Goal: Information Seeking & Learning: Learn about a topic

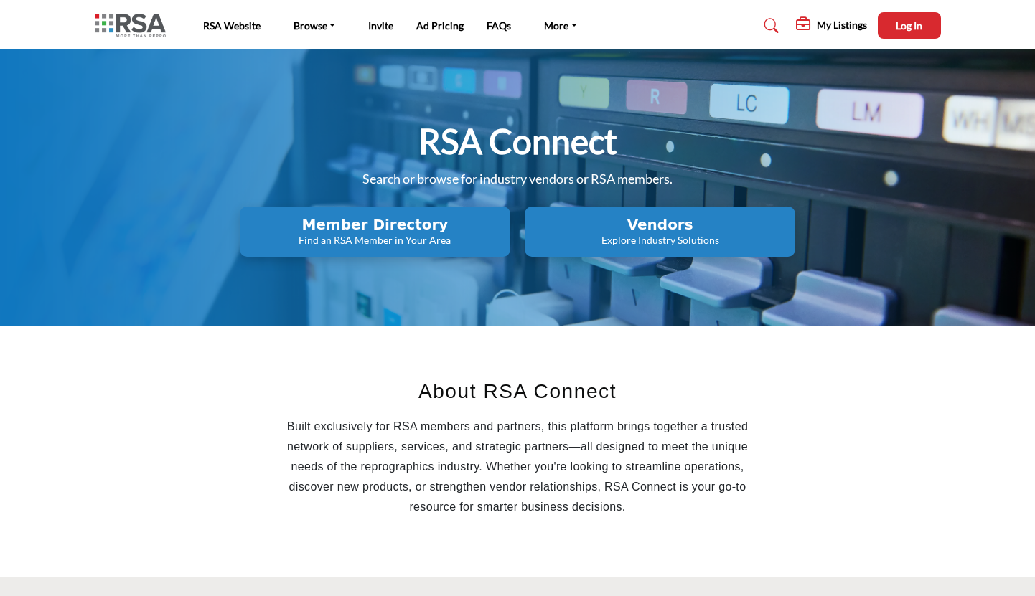
click at [654, 240] on p "Explore Industry Solutions" at bounding box center [660, 240] width 262 height 14
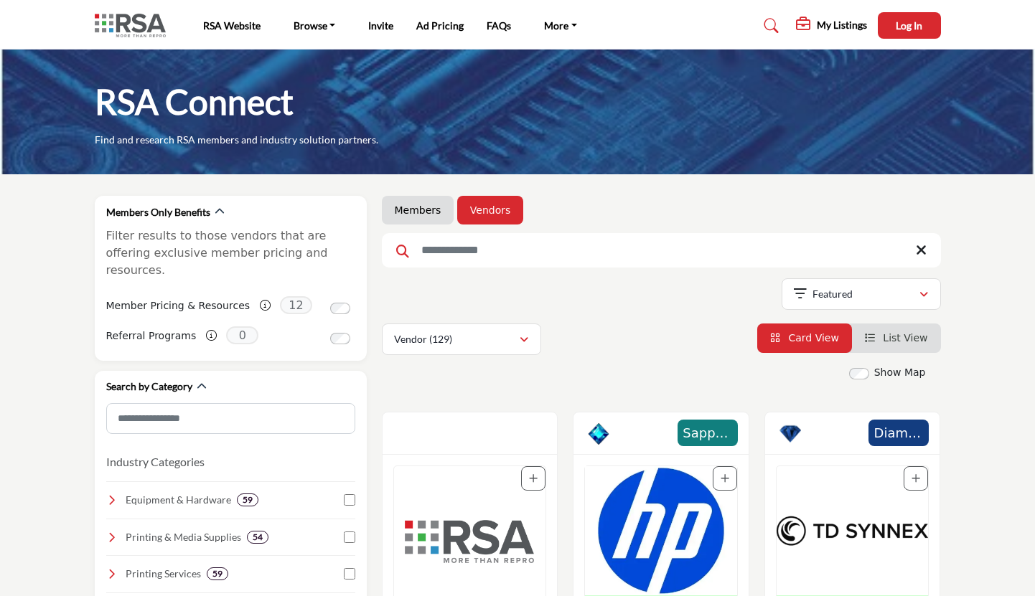
click at [450, 248] on input "Search Keyword" at bounding box center [661, 250] width 559 height 34
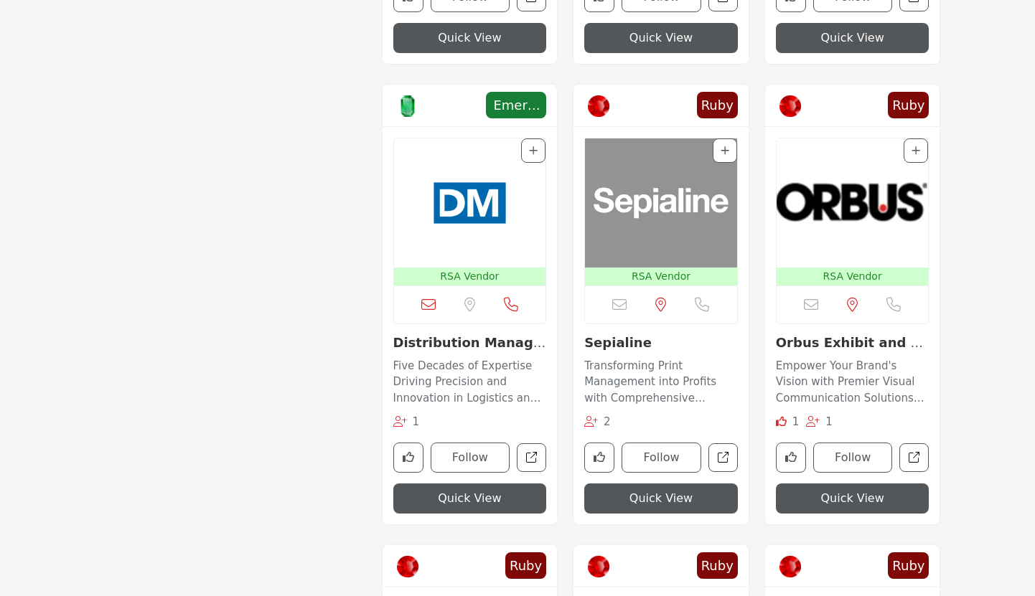
scroll to position [1746, 0]
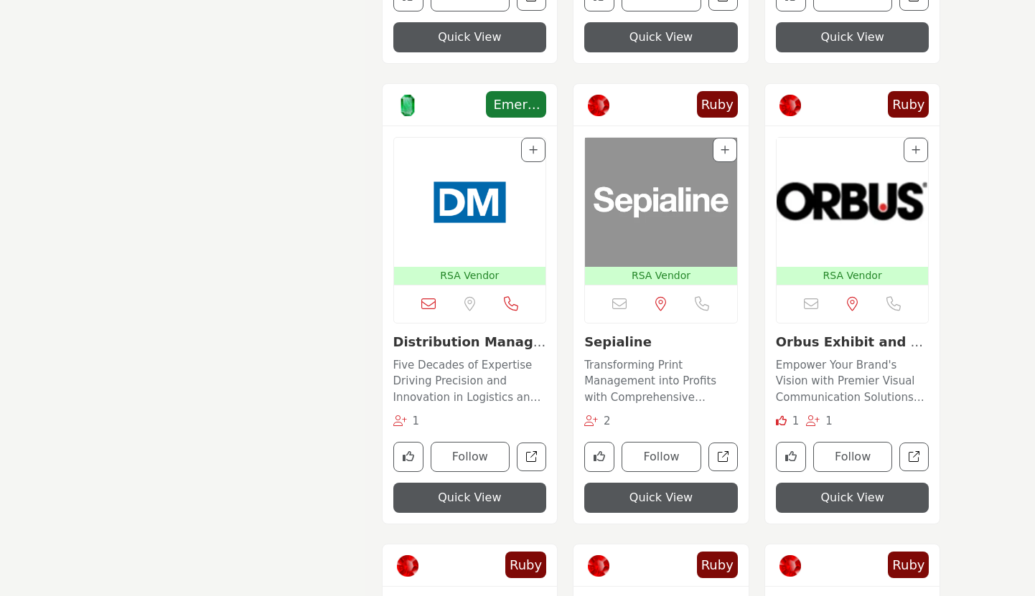
click at [657, 203] on img "Open Listing in new tab" at bounding box center [661, 202] width 152 height 129
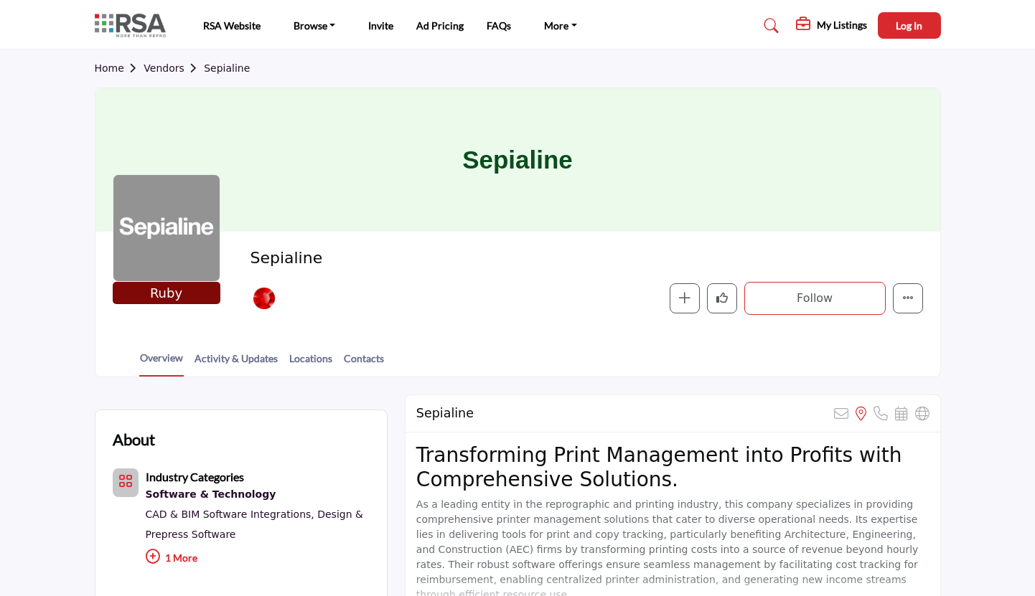
click at [37, 238] on section "Home Vendors Sepialine Sepialine Ruby Ruby Sponsor Sepialine Meeting Sponsor - …" at bounding box center [517, 214] width 1035 height 328
